Goal: Task Accomplishment & Management: Manage account settings

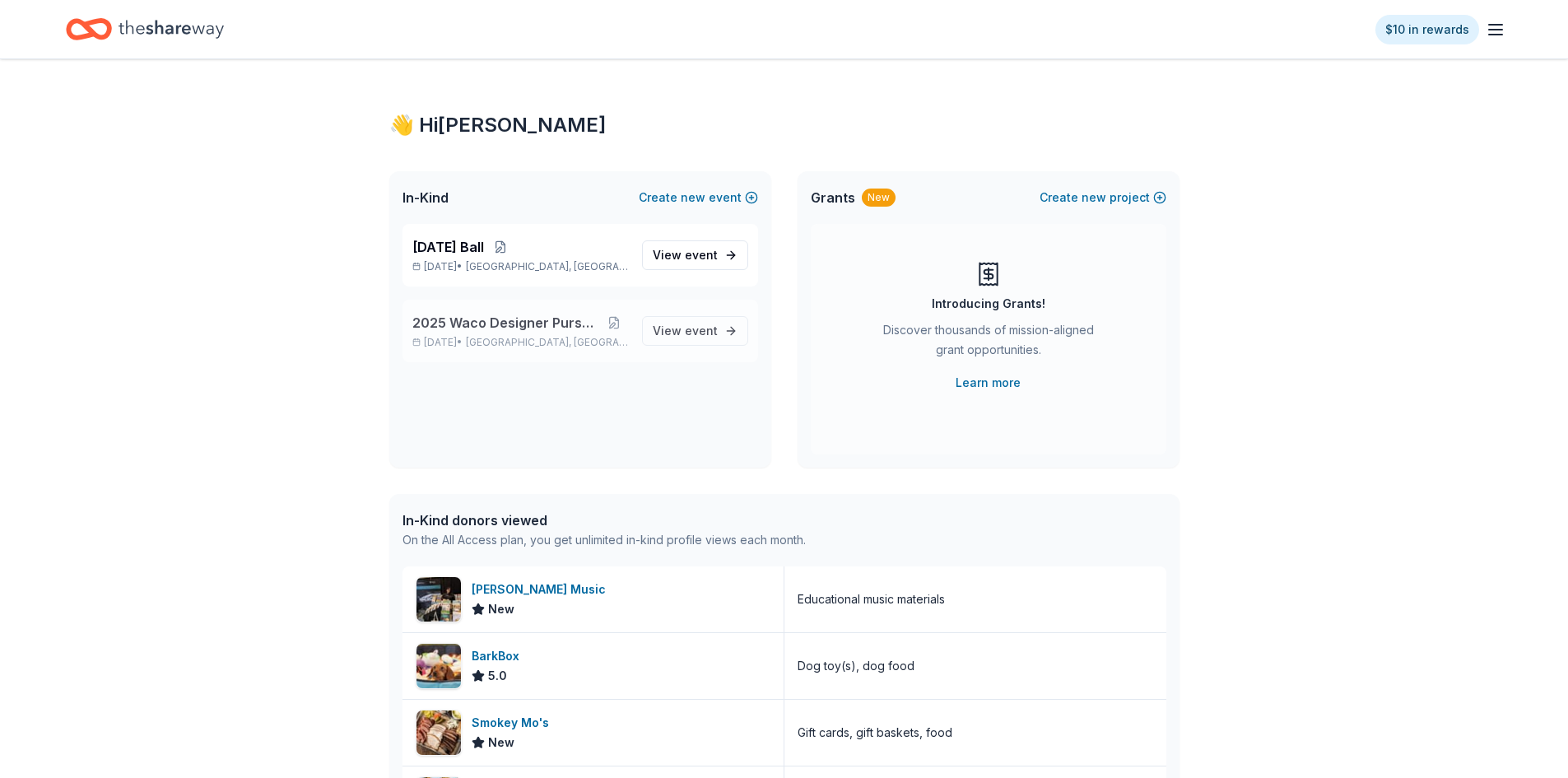
click at [584, 329] on span "2025 Waco Designer Purse BIngo" at bounding box center [506, 323] width 188 height 20
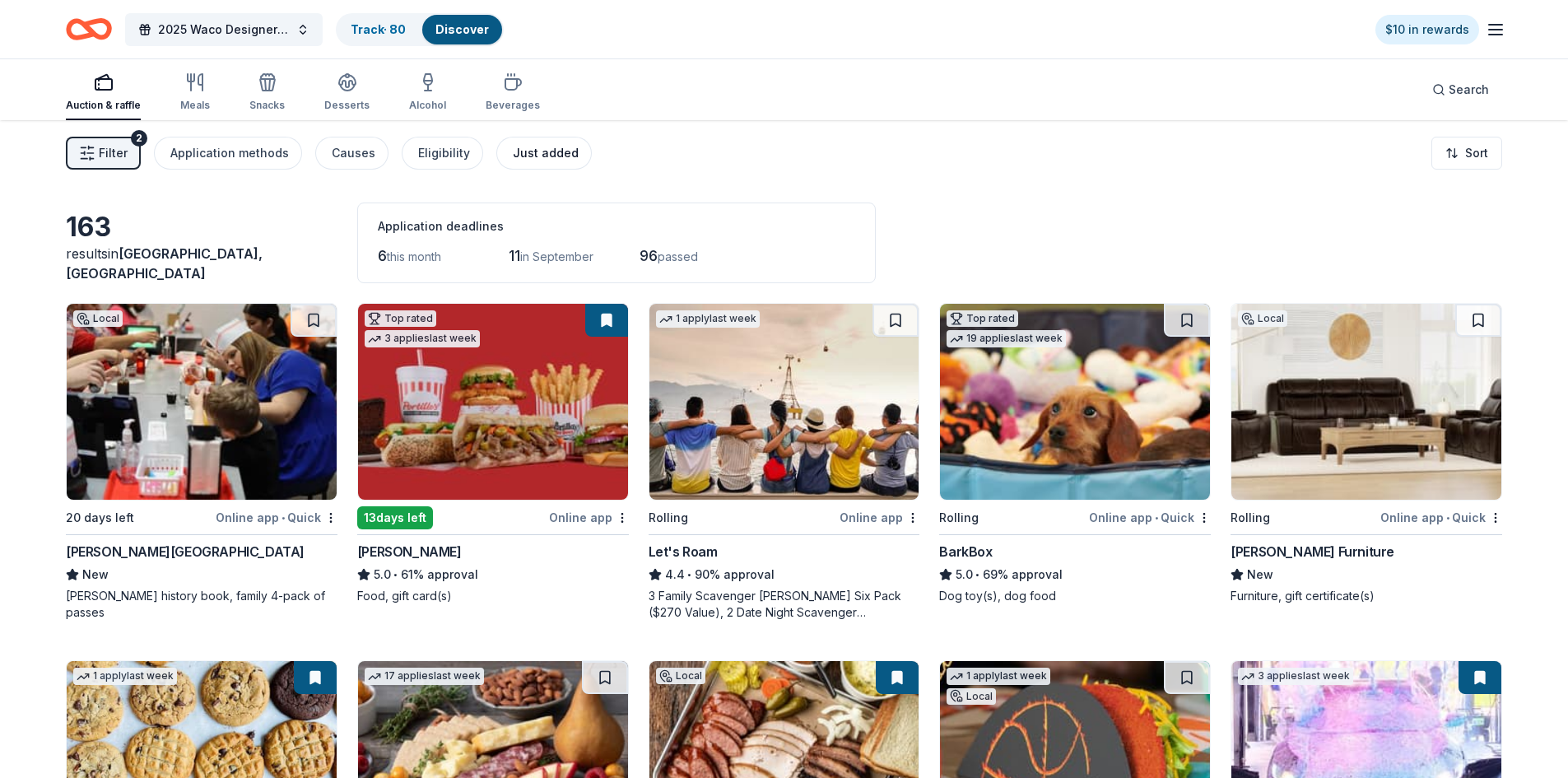
click at [531, 149] on div "Just added" at bounding box center [545, 153] width 66 height 20
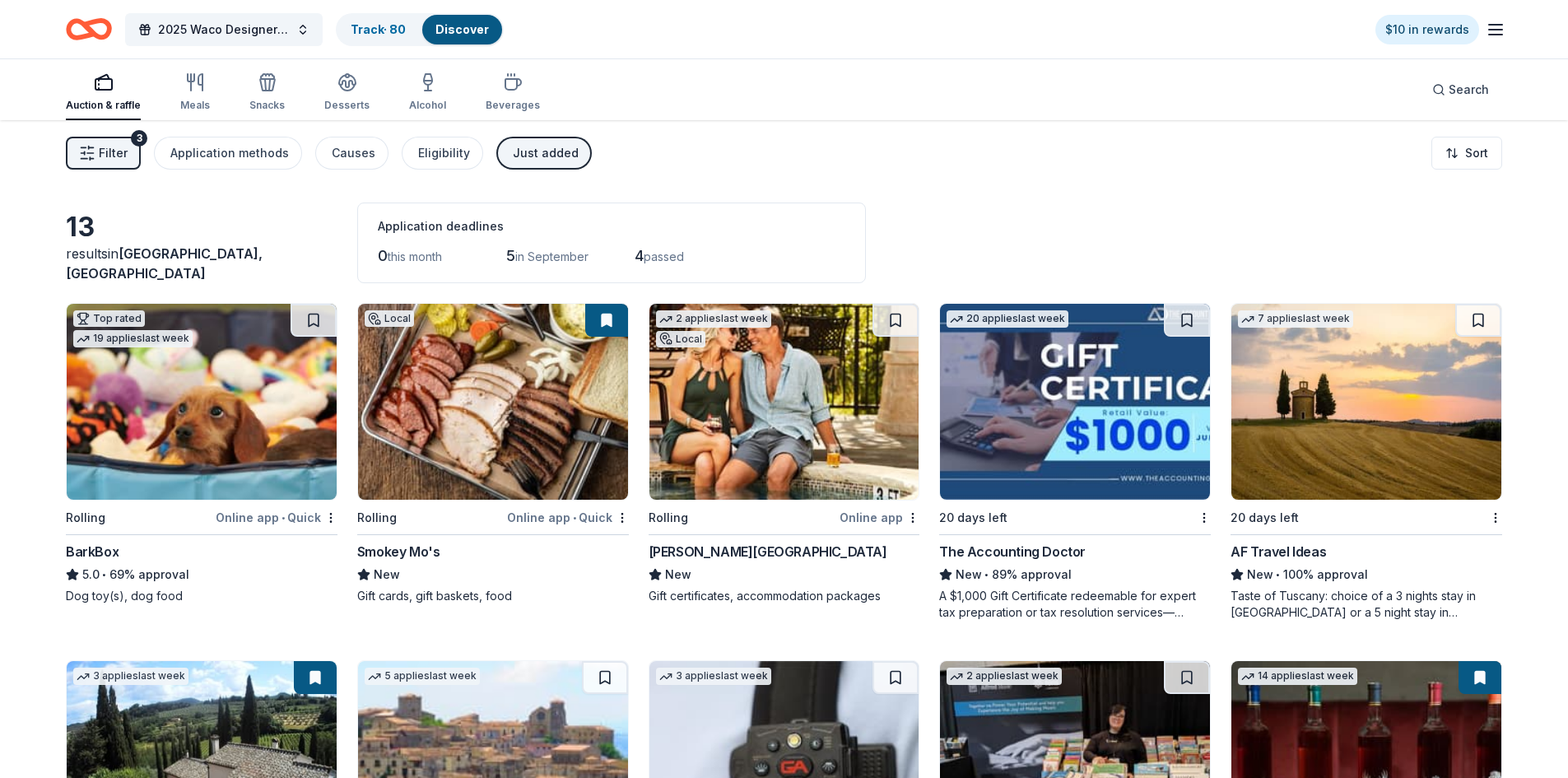
click at [94, 100] on div "Auction & raffle" at bounding box center [103, 106] width 75 height 13
click at [185, 158] on div "Application methods" at bounding box center [229, 153] width 118 height 20
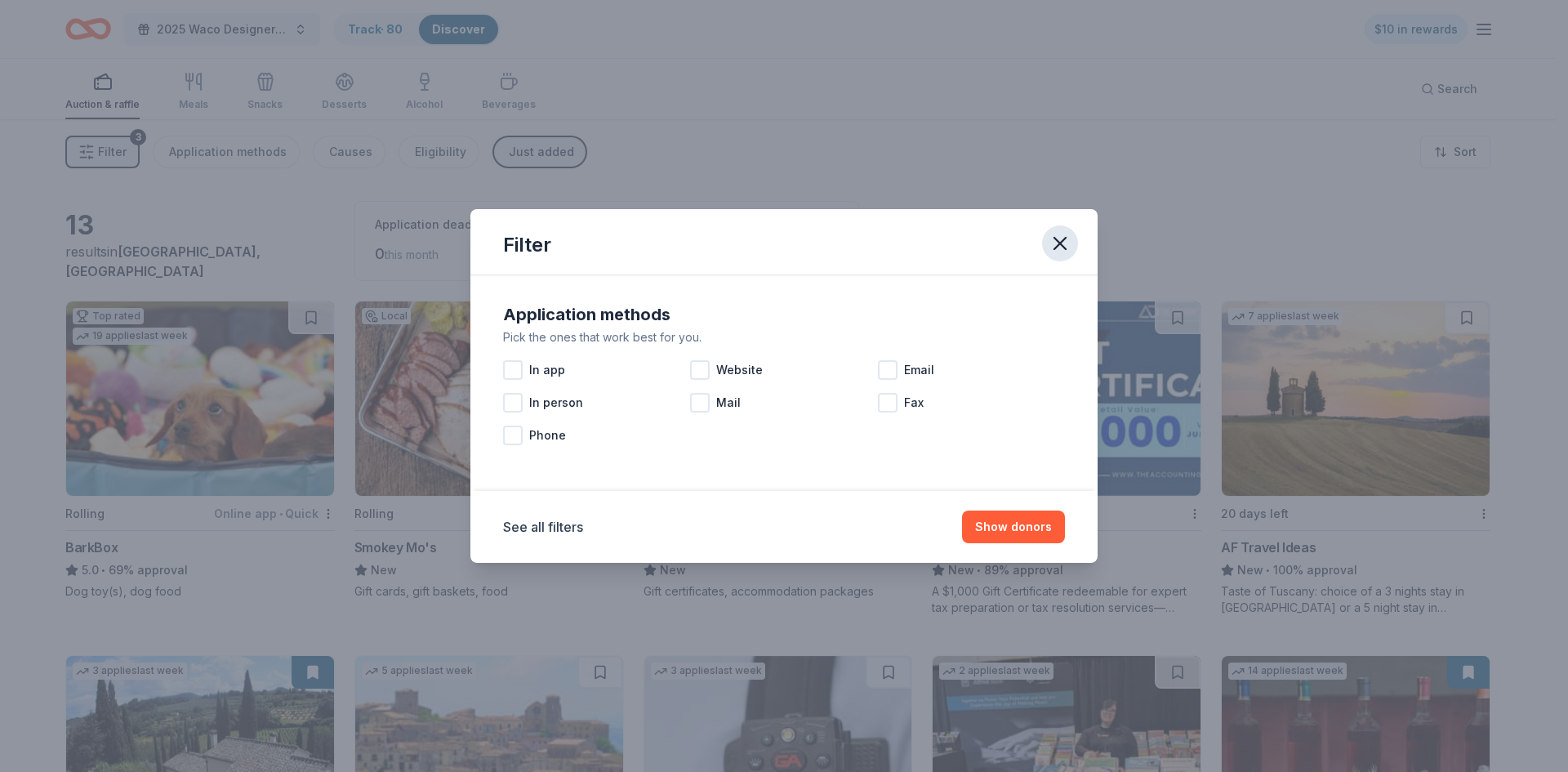
click at [1062, 247] on icon "button" at bounding box center [1059, 243] width 23 height 23
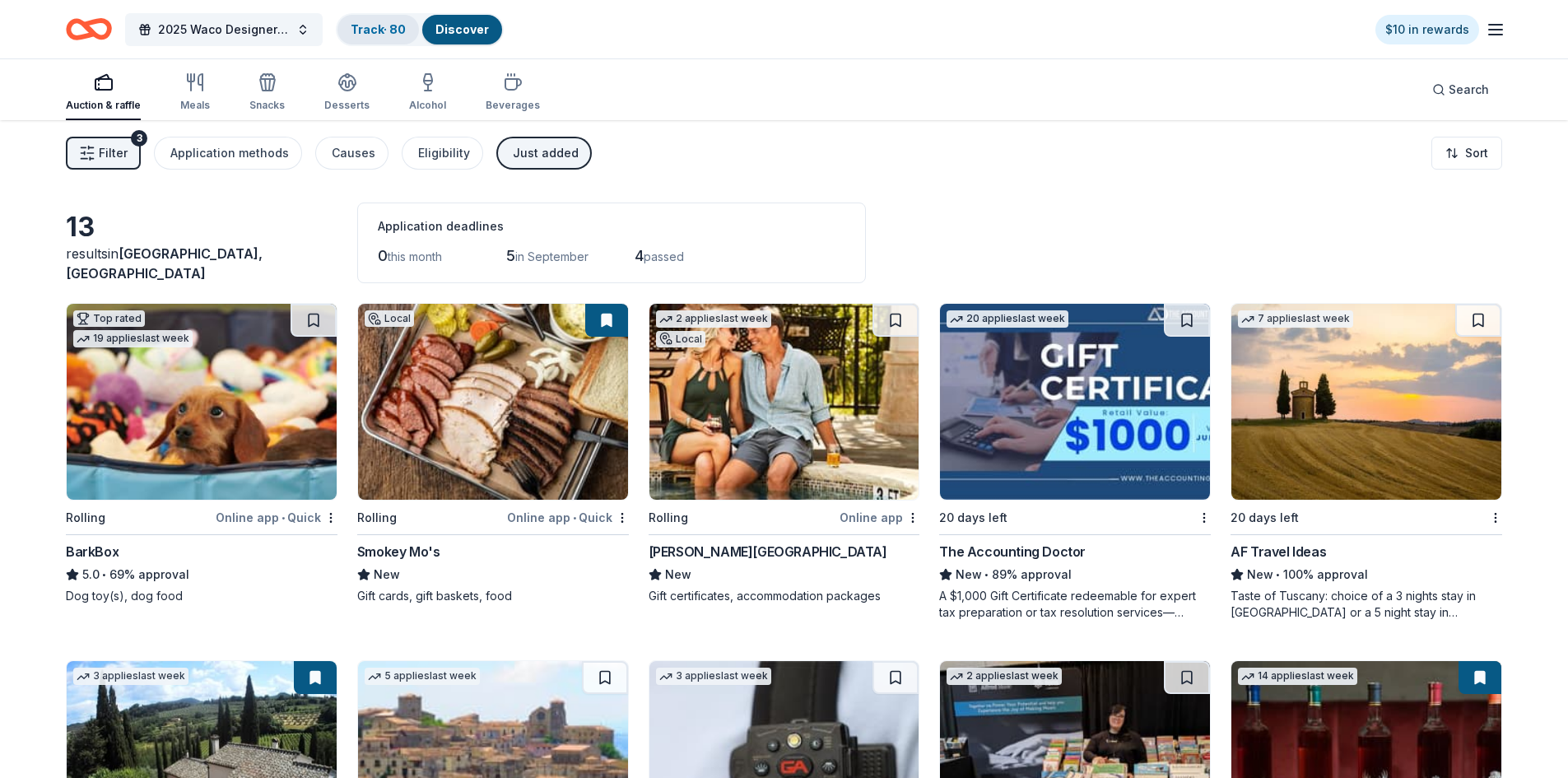
click at [381, 30] on link "Track · 80" at bounding box center [378, 28] width 56 height 14
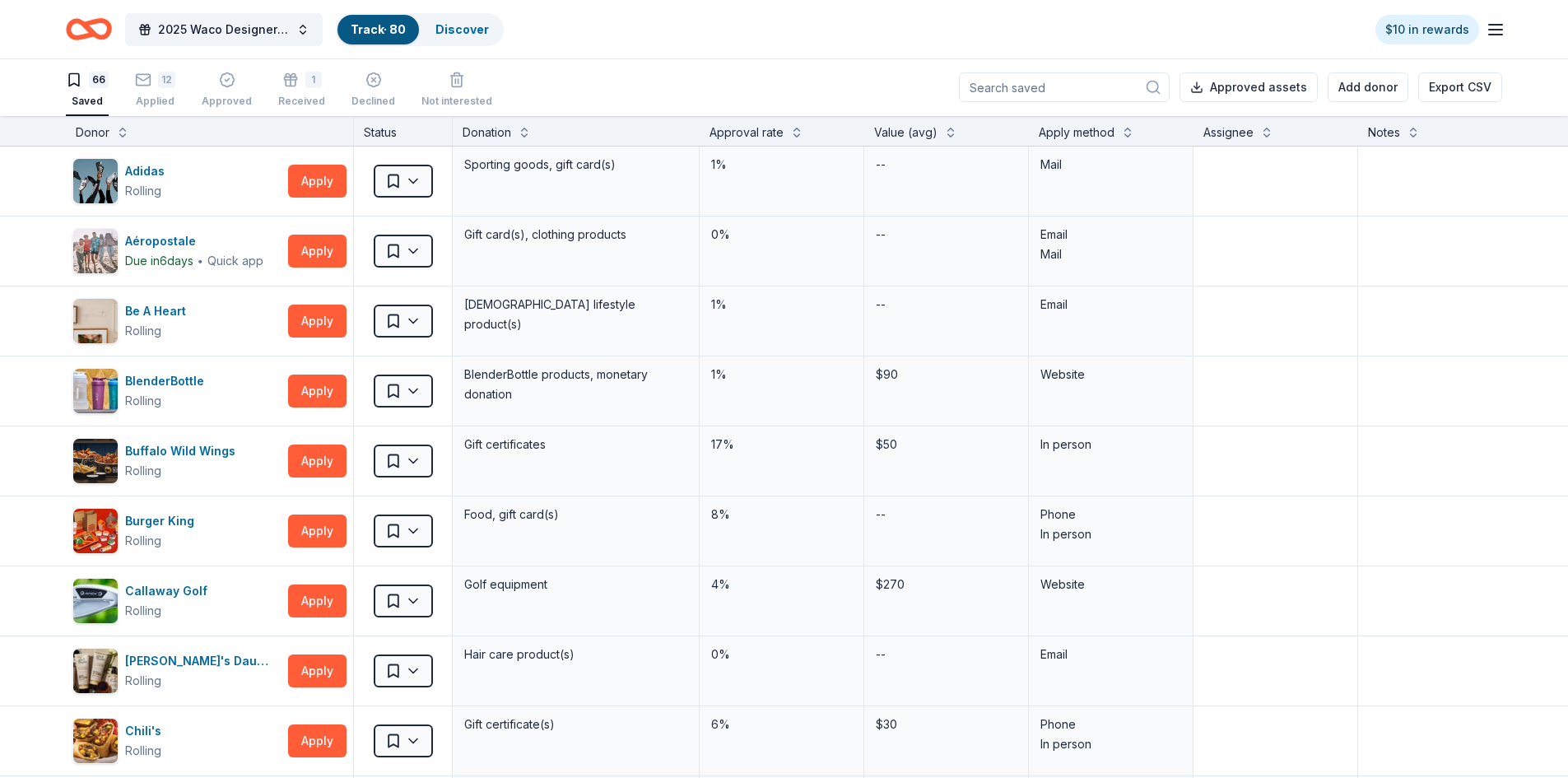
click at [1056, 95] on input at bounding box center [1063, 87] width 210 height 30
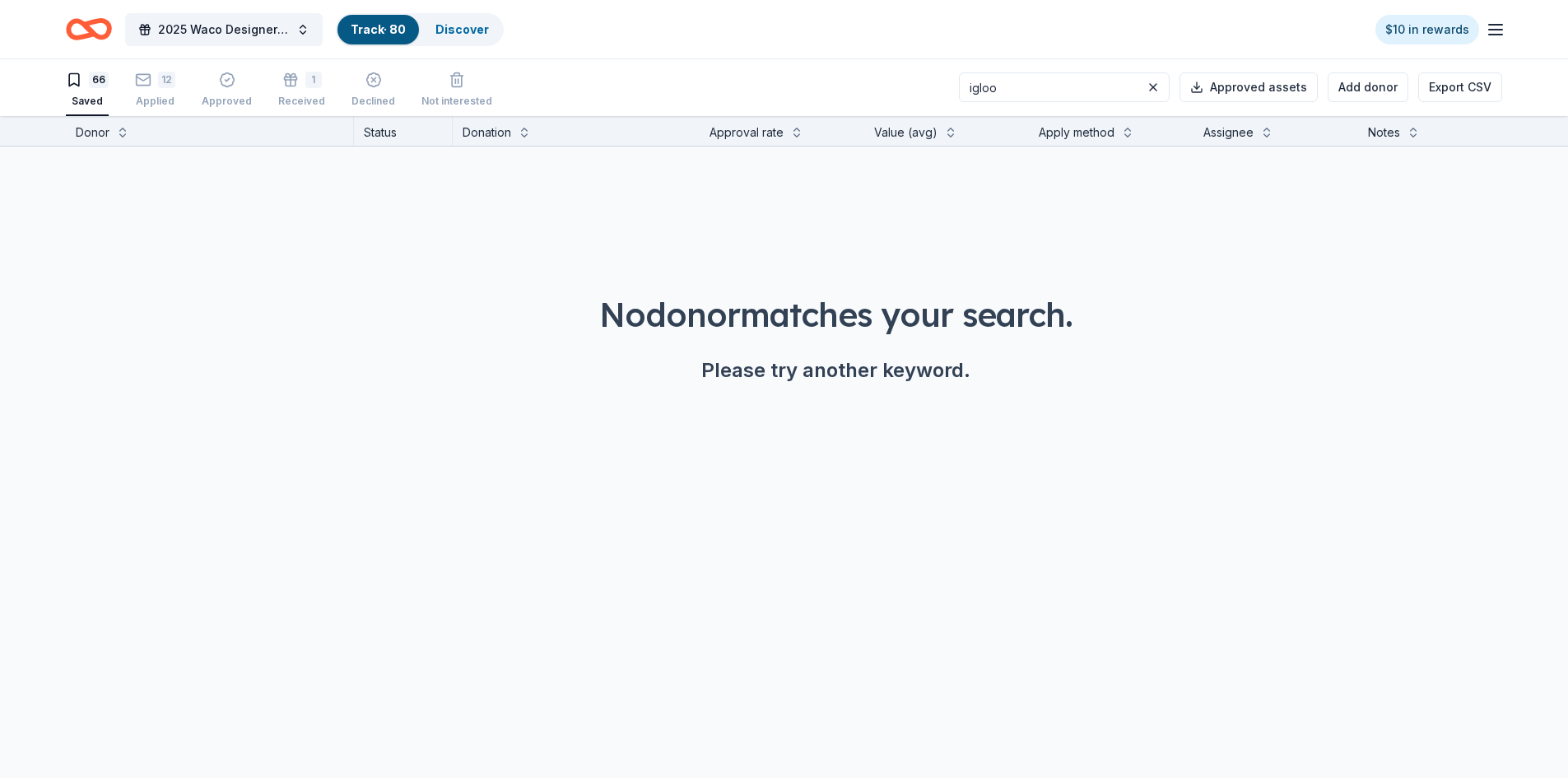
type input "igloo"
click at [1047, 87] on input "igloo" at bounding box center [1063, 87] width 210 height 30
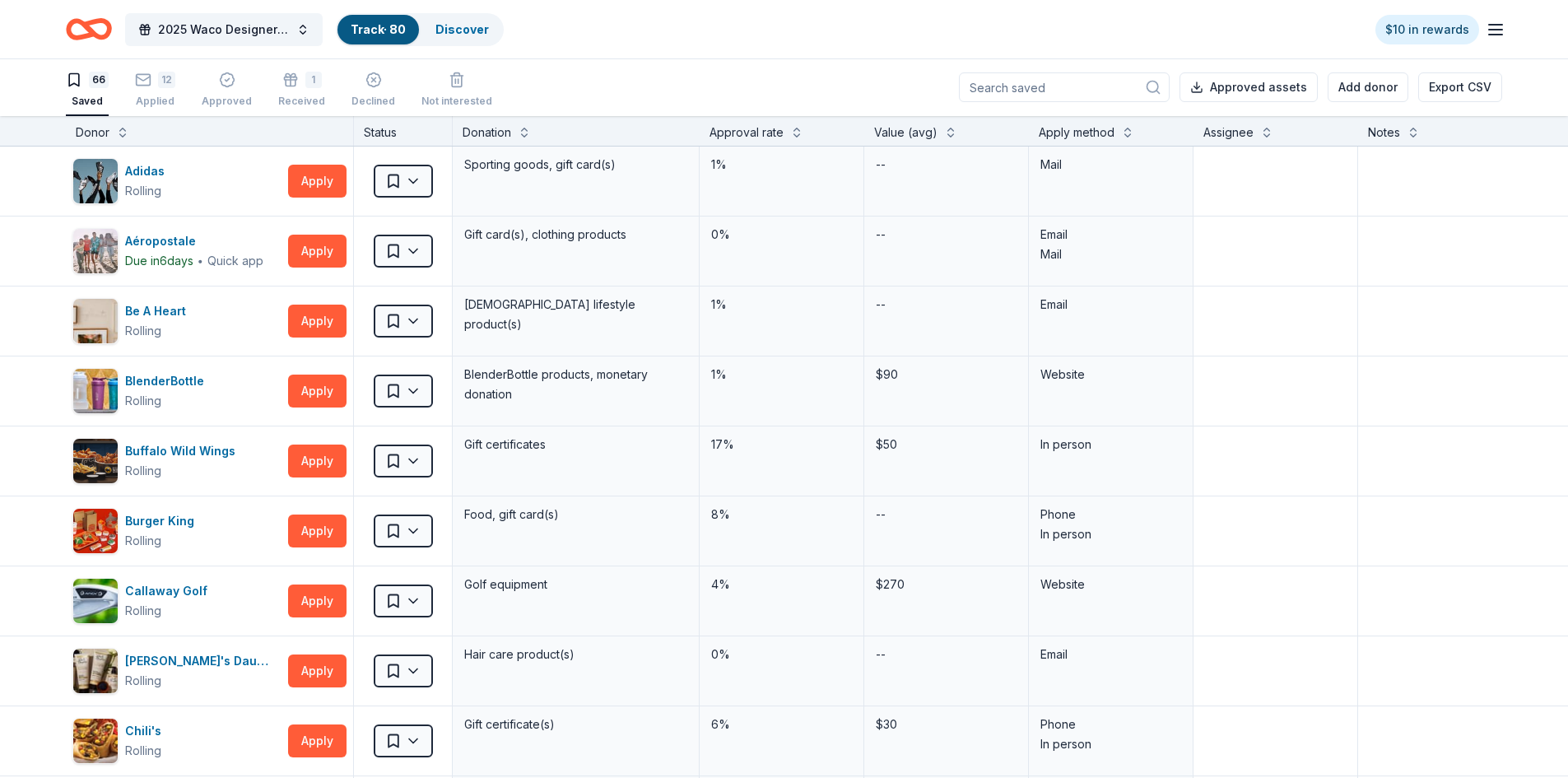
click at [1040, 86] on input at bounding box center [1063, 87] width 210 height 30
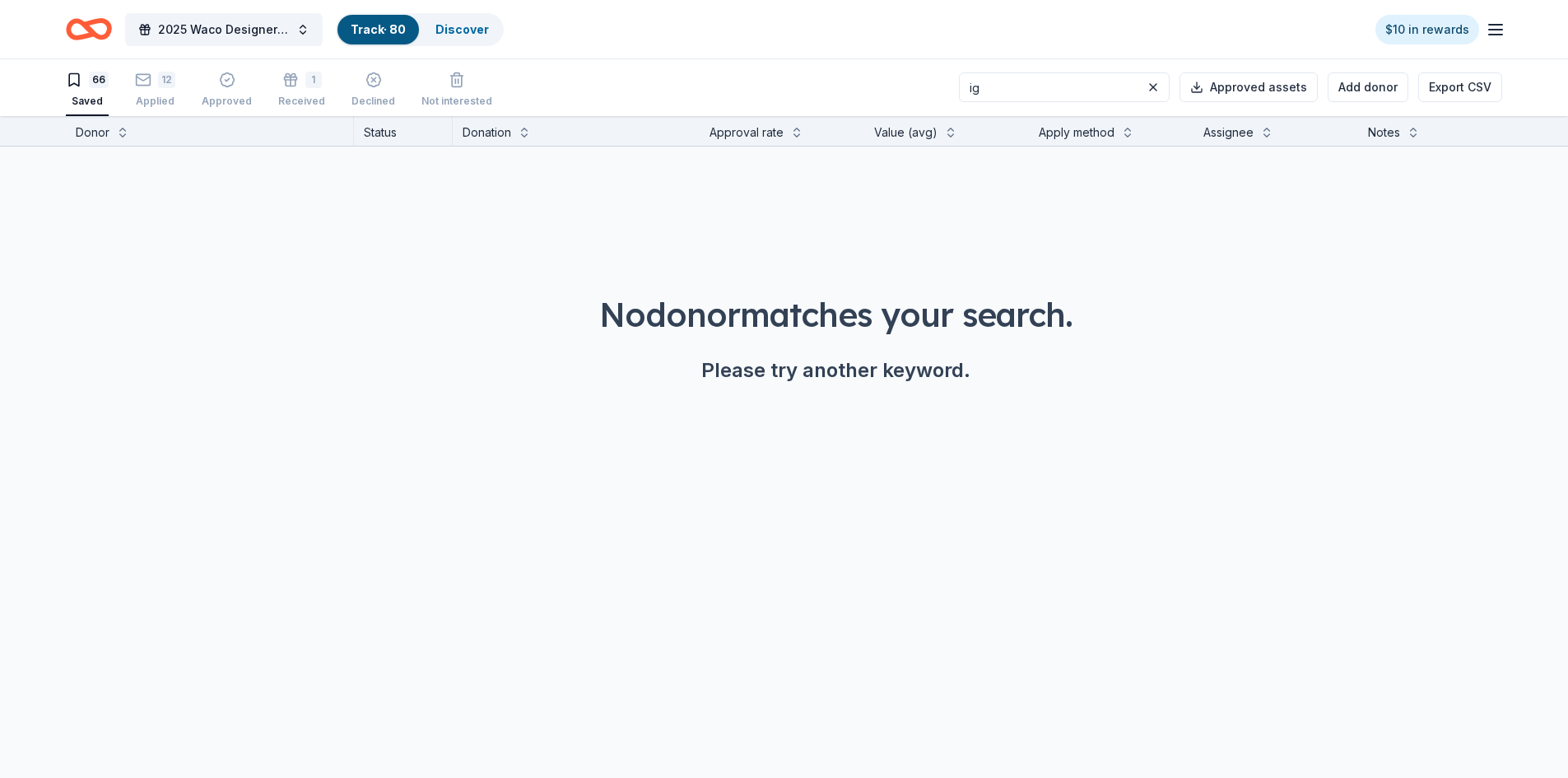
type input "i"
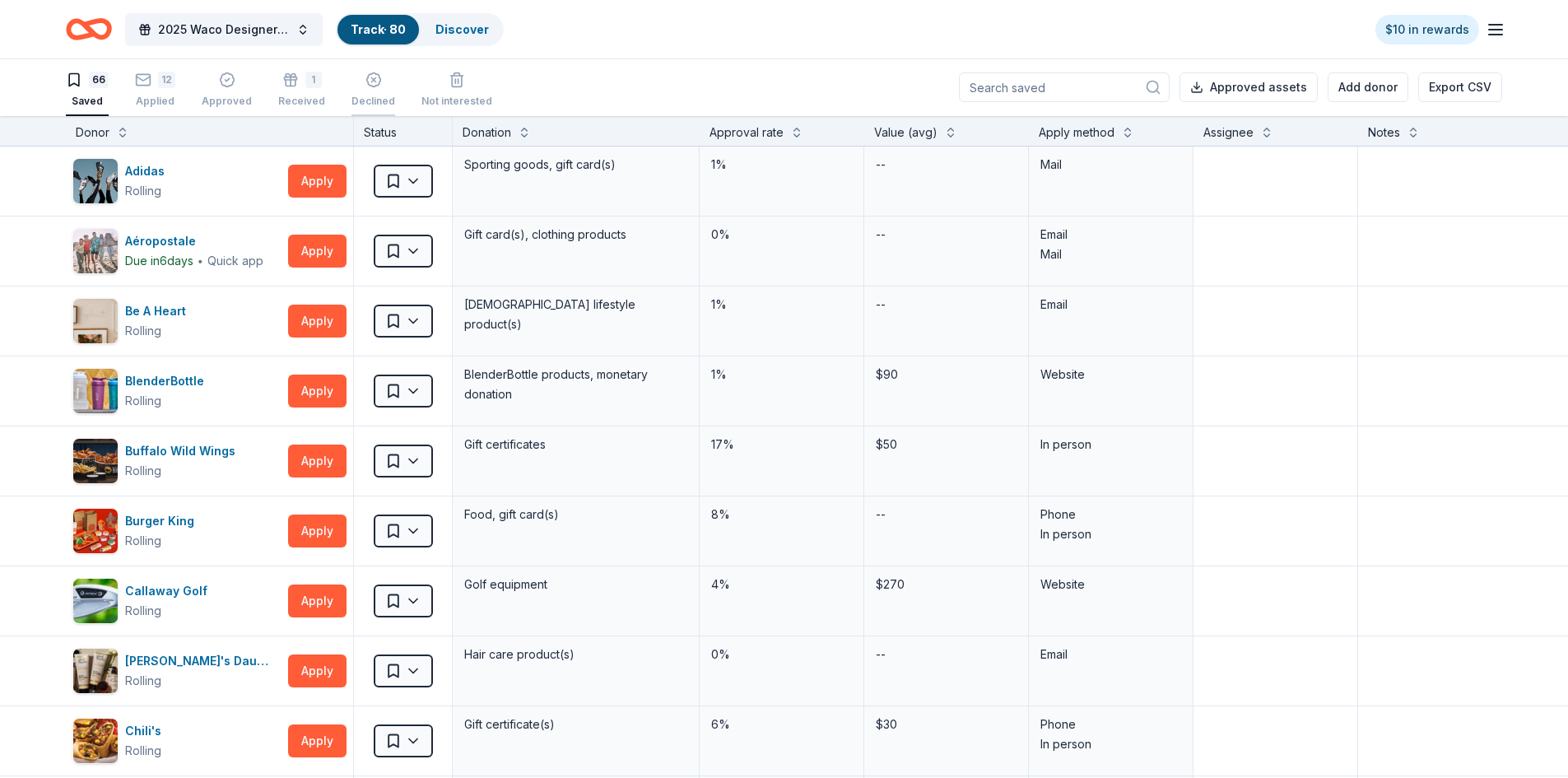
click at [368, 87] on icon "button" at bounding box center [373, 80] width 16 height 16
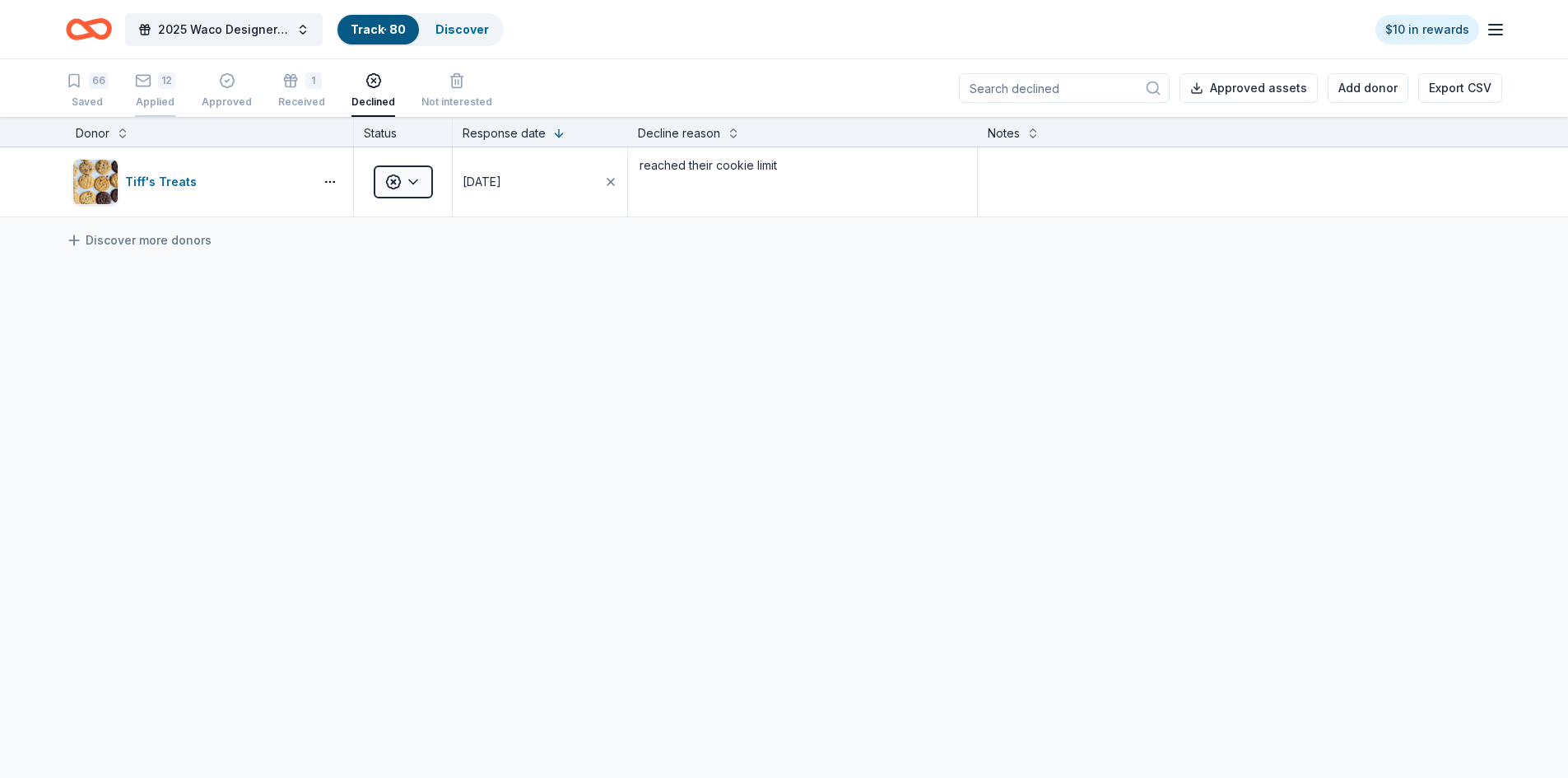
click at [145, 82] on icon "button" at bounding box center [143, 81] width 16 height 16
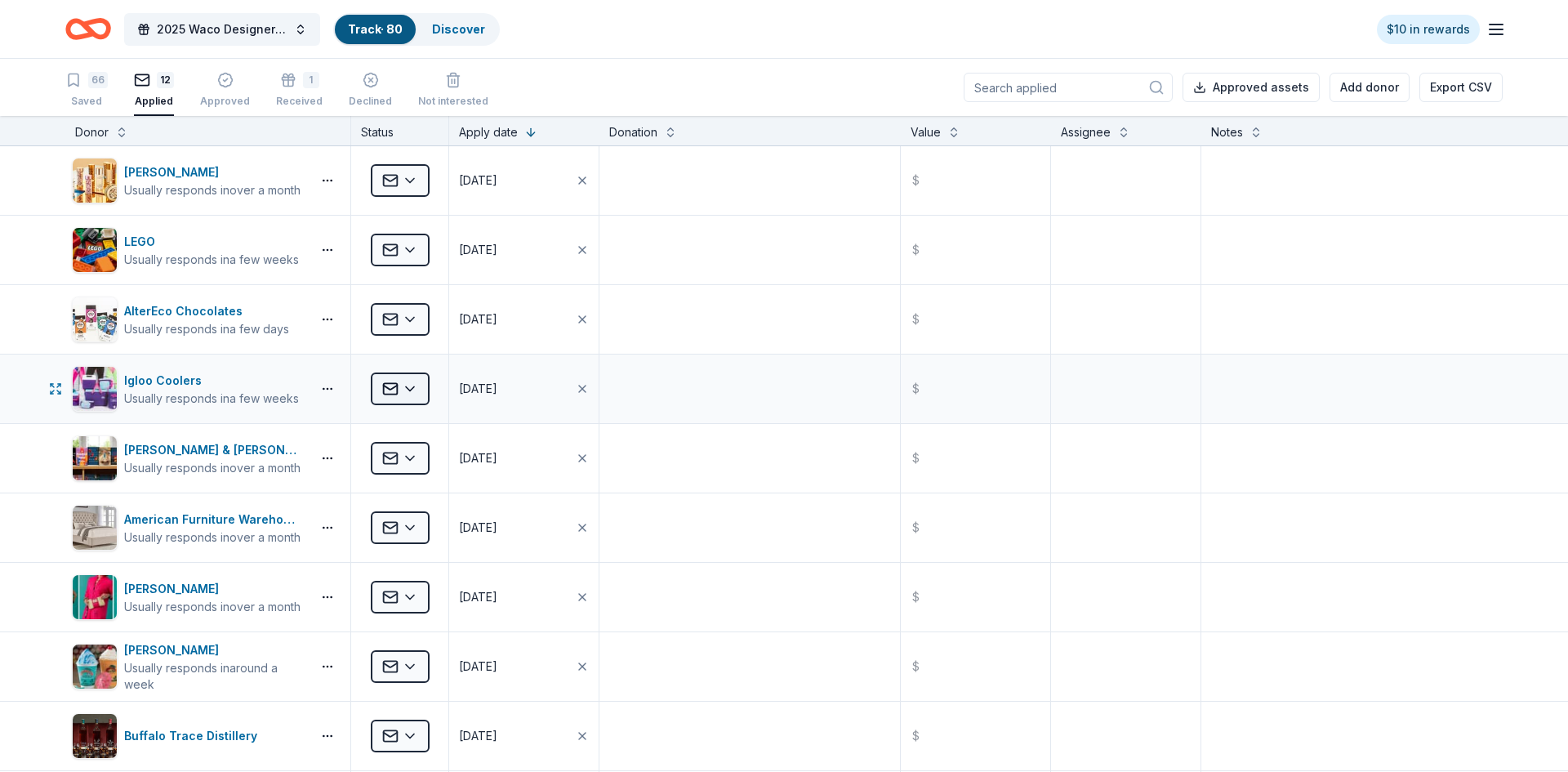
click at [414, 388] on html "2025 Waco Designer Purse BIngo Track · 80 Discover $10 in rewards 66 Saved 12 A…" at bounding box center [784, 386] width 1568 height 772
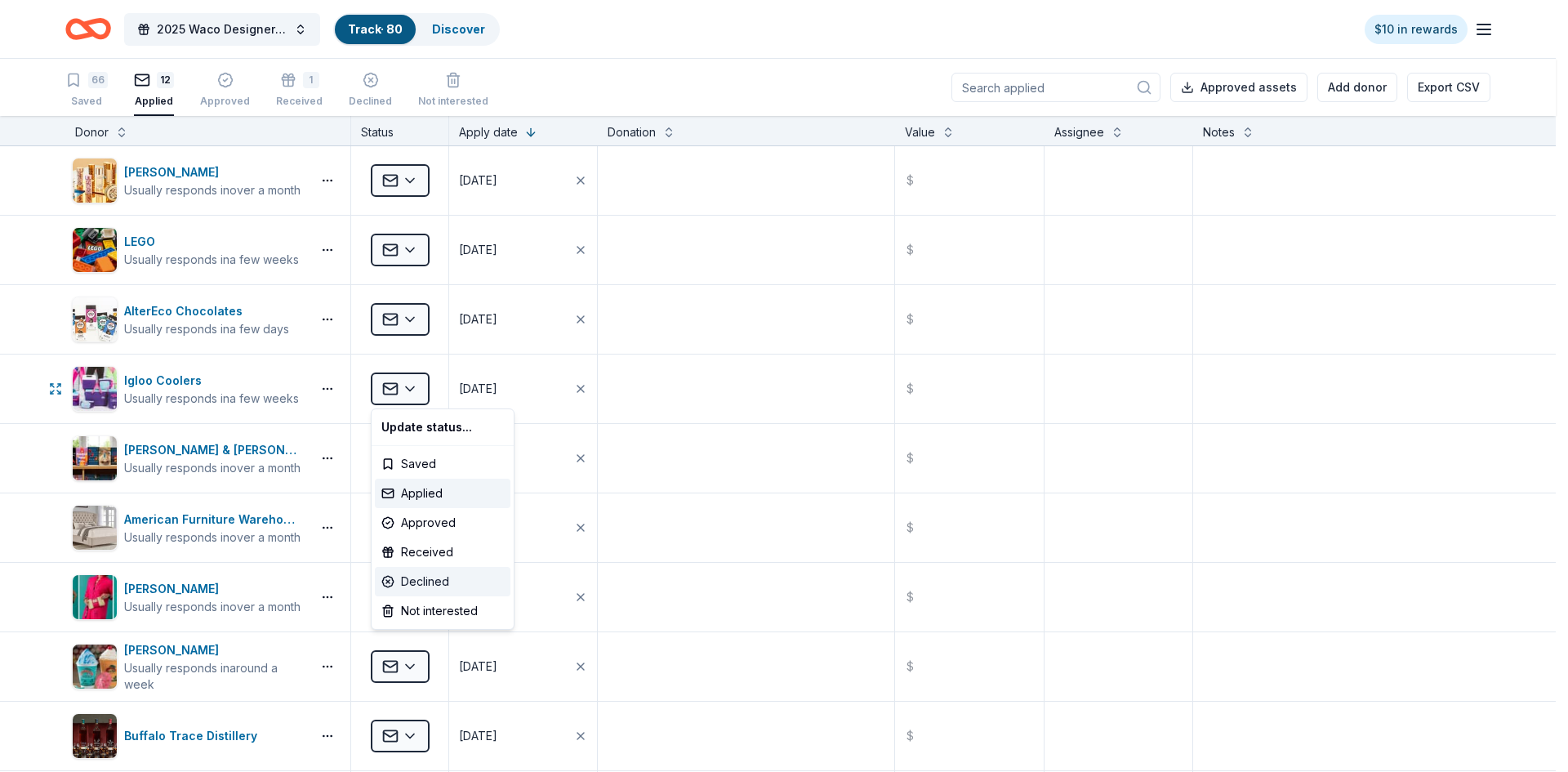
click at [423, 577] on div "Declined" at bounding box center [443, 581] width 135 height 30
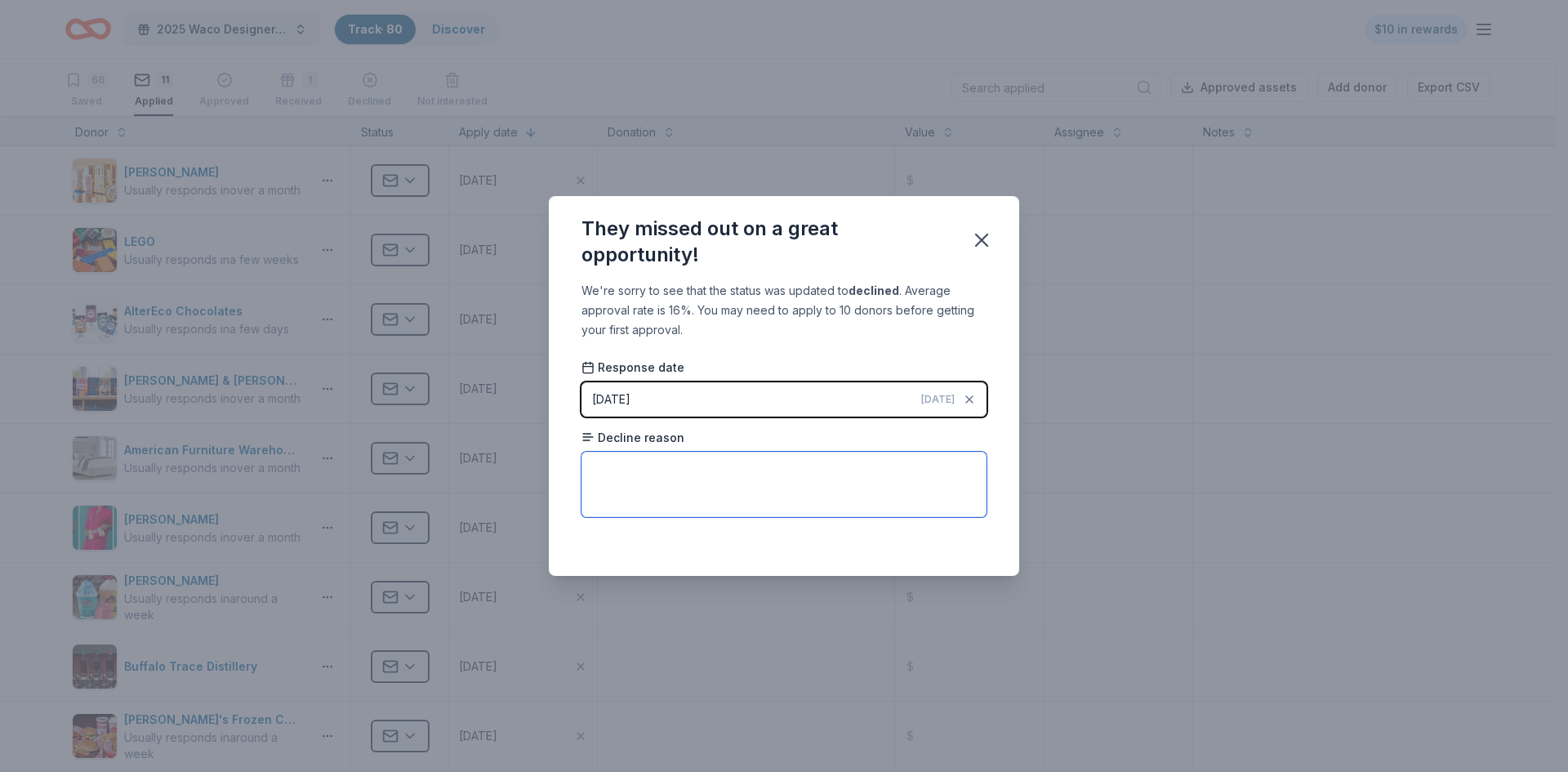
click at [698, 496] on textarea at bounding box center [784, 484] width 406 height 65
click at [826, 475] on textarea at bounding box center [784, 484] width 406 height 65
click at [979, 239] on icon "button" at bounding box center [981, 239] width 23 height 23
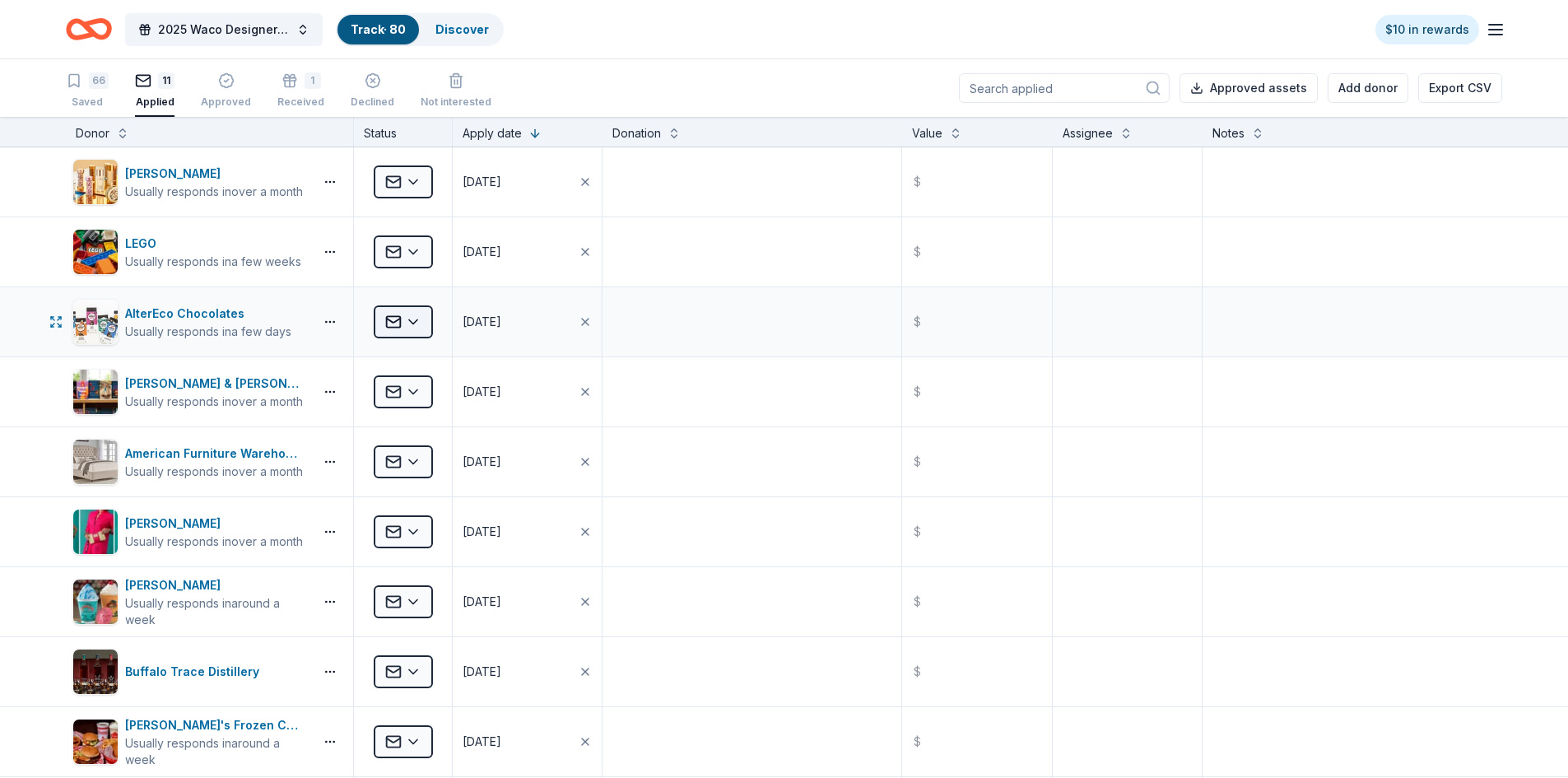
click at [418, 318] on html "2025 Waco Designer Purse BIngo Track · 80 Discover $10 in rewards 66 Saved 11 A…" at bounding box center [784, 389] width 1568 height 778
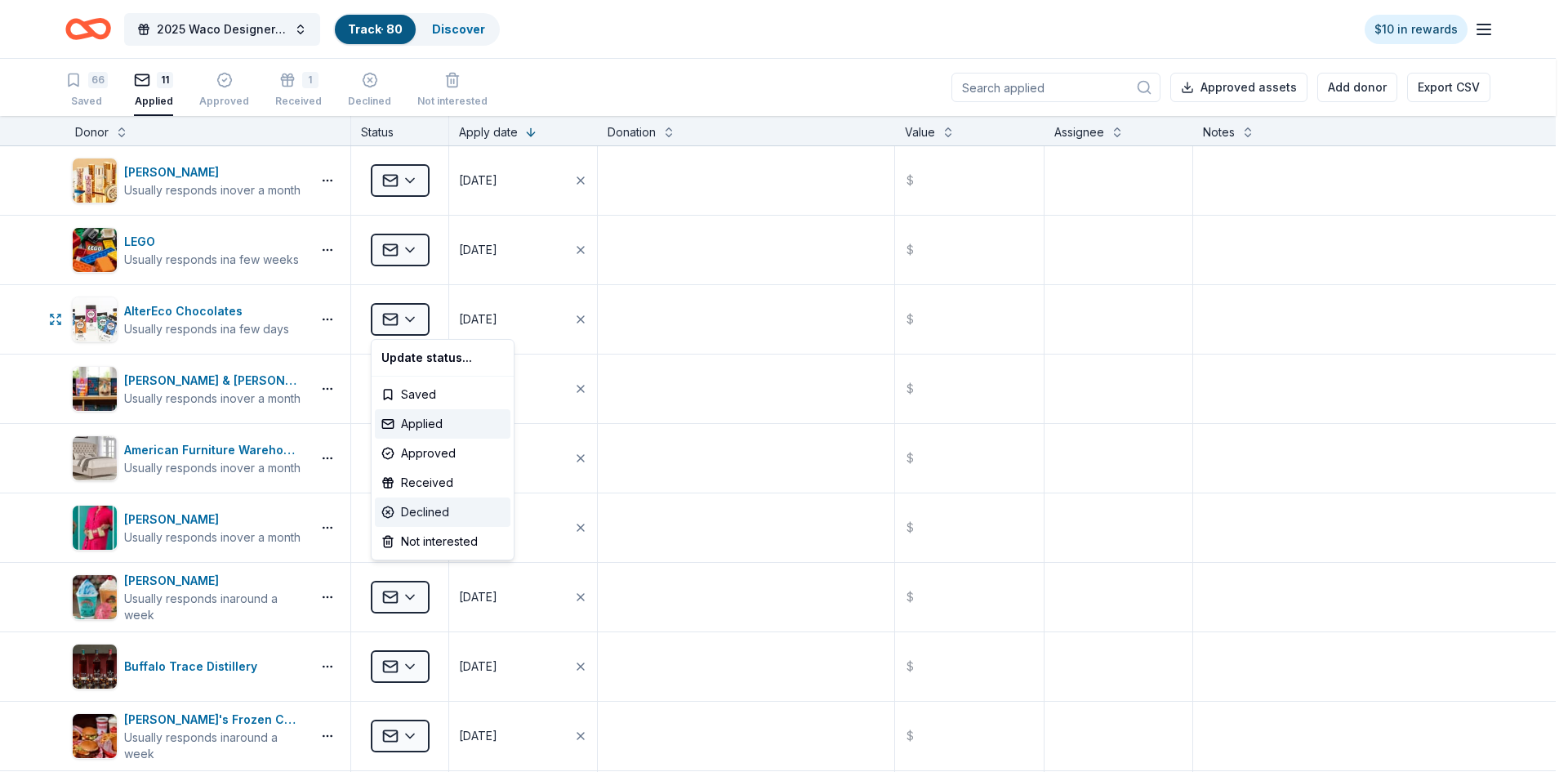
click at [448, 507] on div "Declined" at bounding box center [443, 512] width 135 height 30
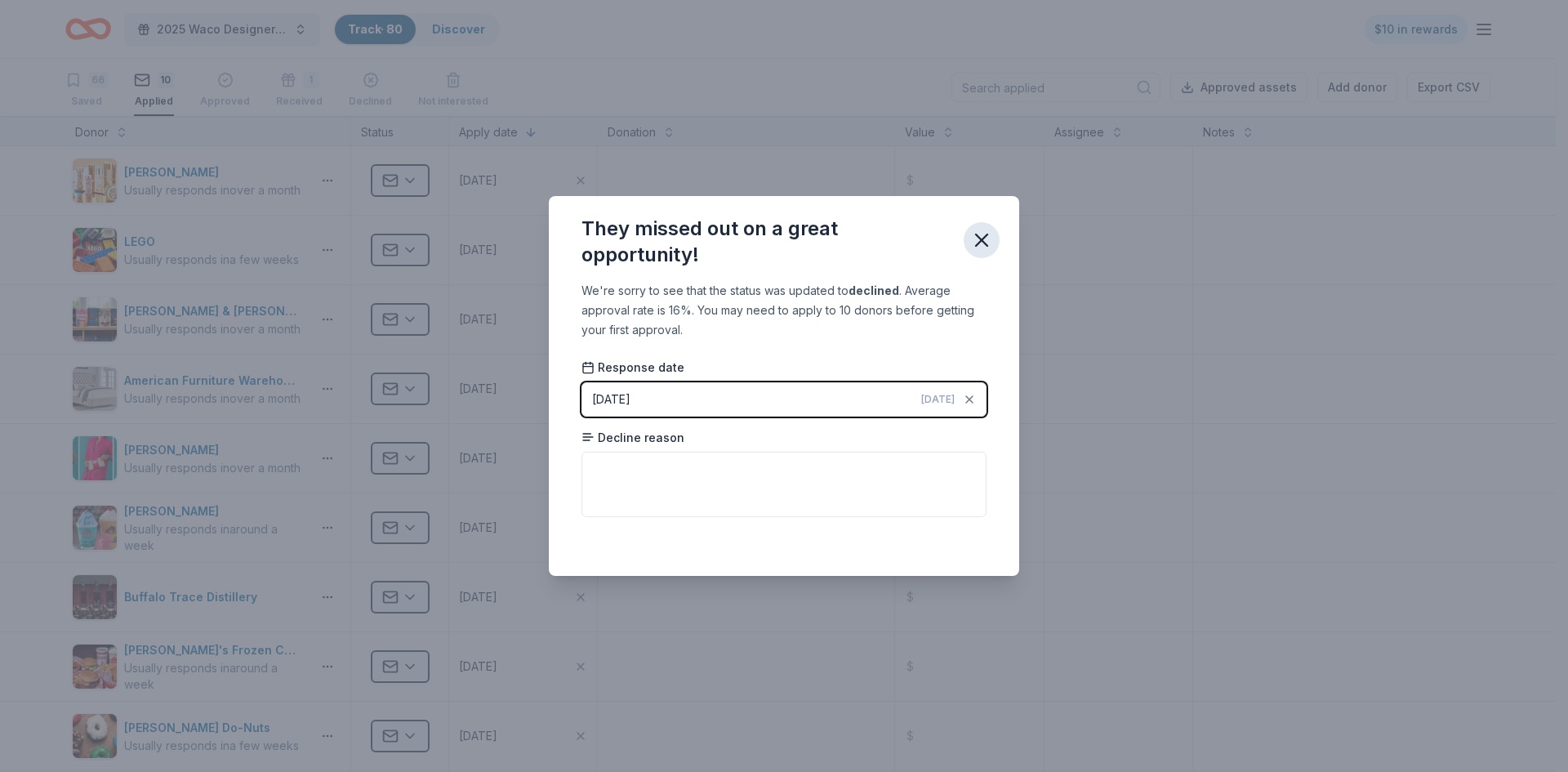
click at [990, 239] on icon "button" at bounding box center [981, 239] width 23 height 23
